Goal: Task Accomplishment & Management: Use online tool/utility

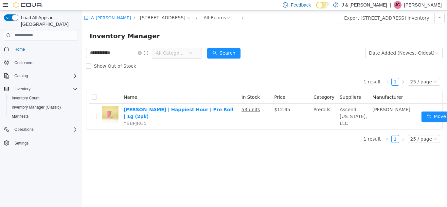
scroll to position [5, 8]
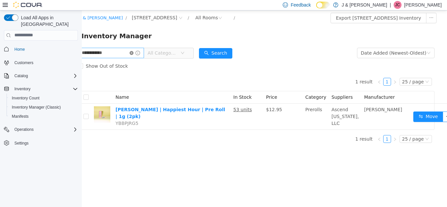
click at [134, 51] on icon "icon: close-circle" at bounding box center [132, 53] width 4 height 4
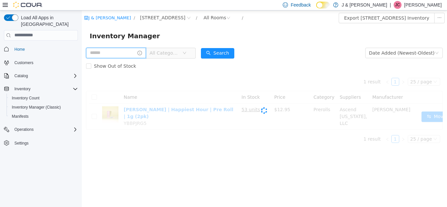
click at [124, 52] on input "text" at bounding box center [116, 52] width 60 height 10
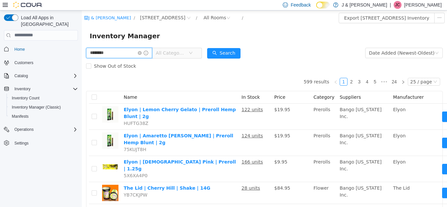
type input "********"
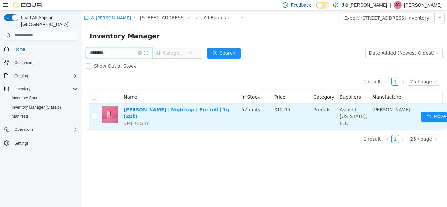
scroll to position [0, 13]
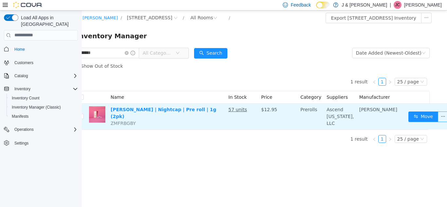
click at [438, 122] on button "button" at bounding box center [443, 116] width 10 height 10
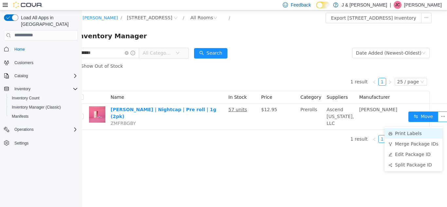
click at [412, 134] on li "Print Labels" at bounding box center [414, 133] width 58 height 10
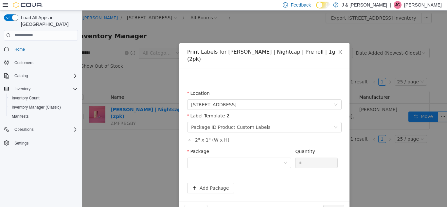
scroll to position [0, 8]
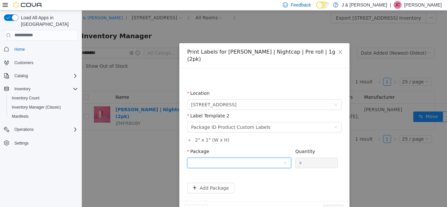
click at [239, 158] on div at bounding box center [237, 163] width 92 height 10
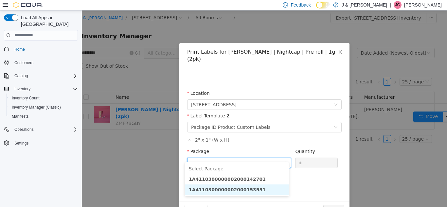
click at [256, 191] on li "1A4110300000002000153551" at bounding box center [237, 189] width 104 height 10
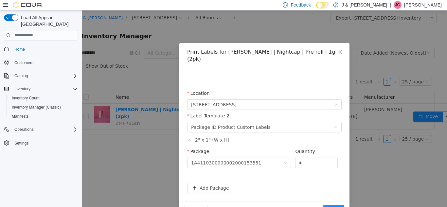
click at [300, 161] on div "Quantity *" at bounding box center [316, 159] width 43 height 23
click at [306, 158] on input "*" at bounding box center [317, 163] width 42 height 10
type input "**"
click at [331, 205] on button "Print" at bounding box center [334, 210] width 21 height 10
